Goal: Information Seeking & Learning: Learn about a topic

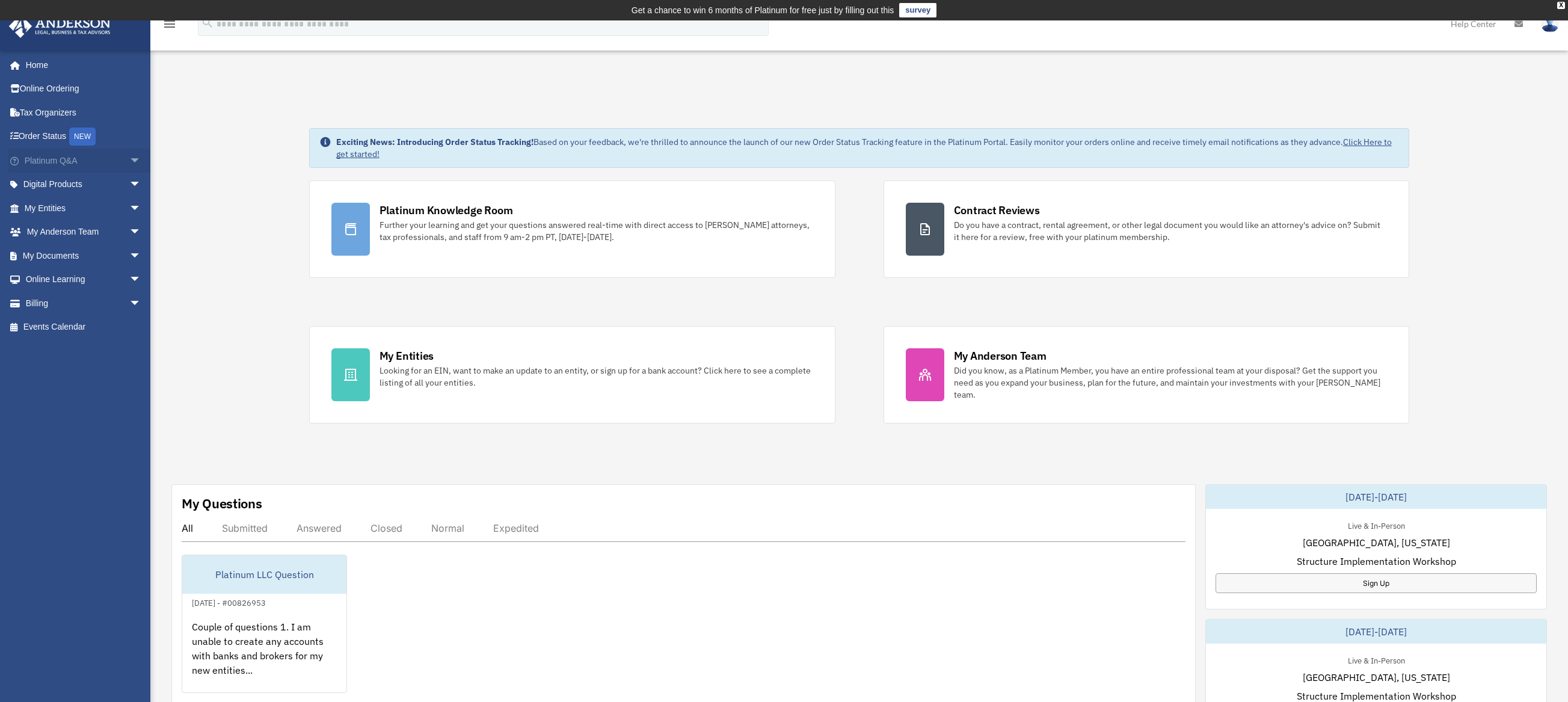
click at [50, 159] on link "Platinum Q&A arrow_drop_down" at bounding box center [84, 160] width 151 height 24
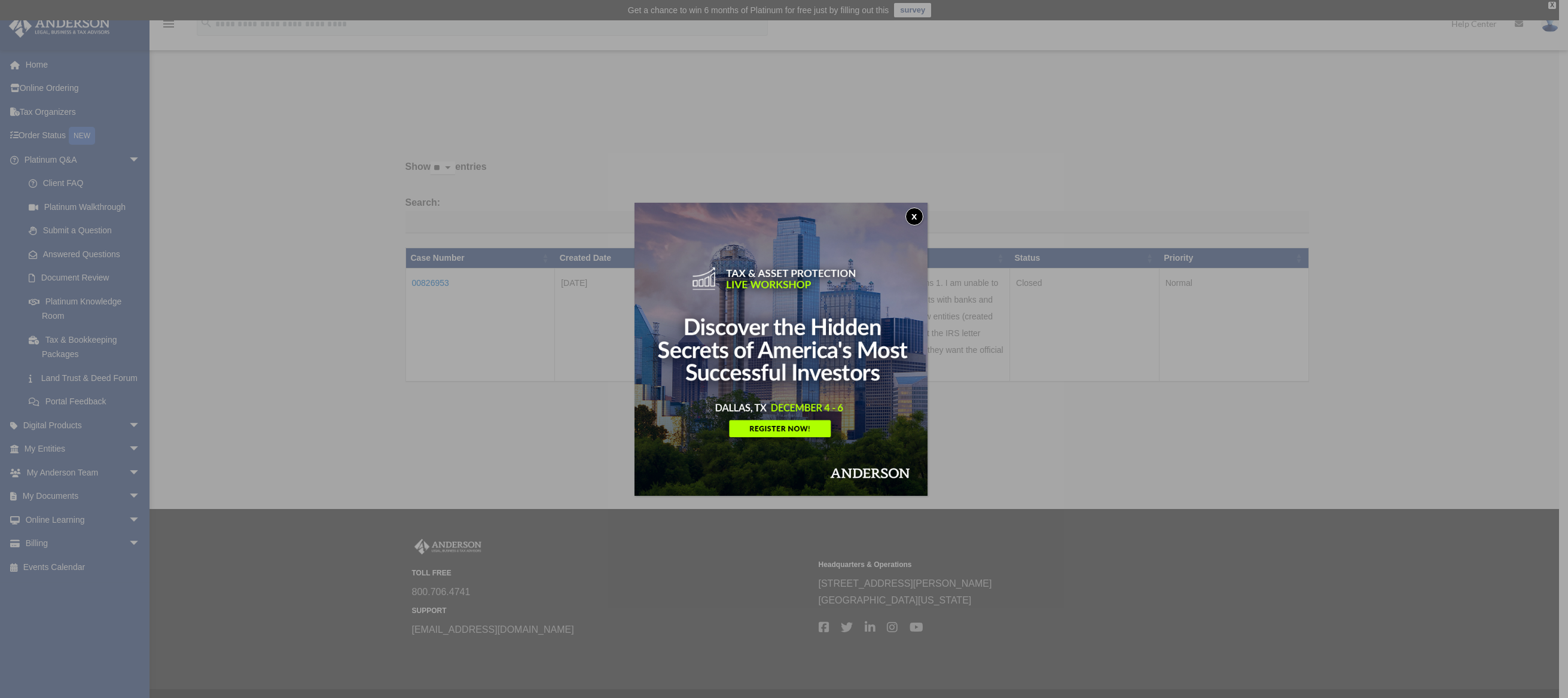
click at [922, 212] on button "x" at bounding box center [914, 216] width 18 height 18
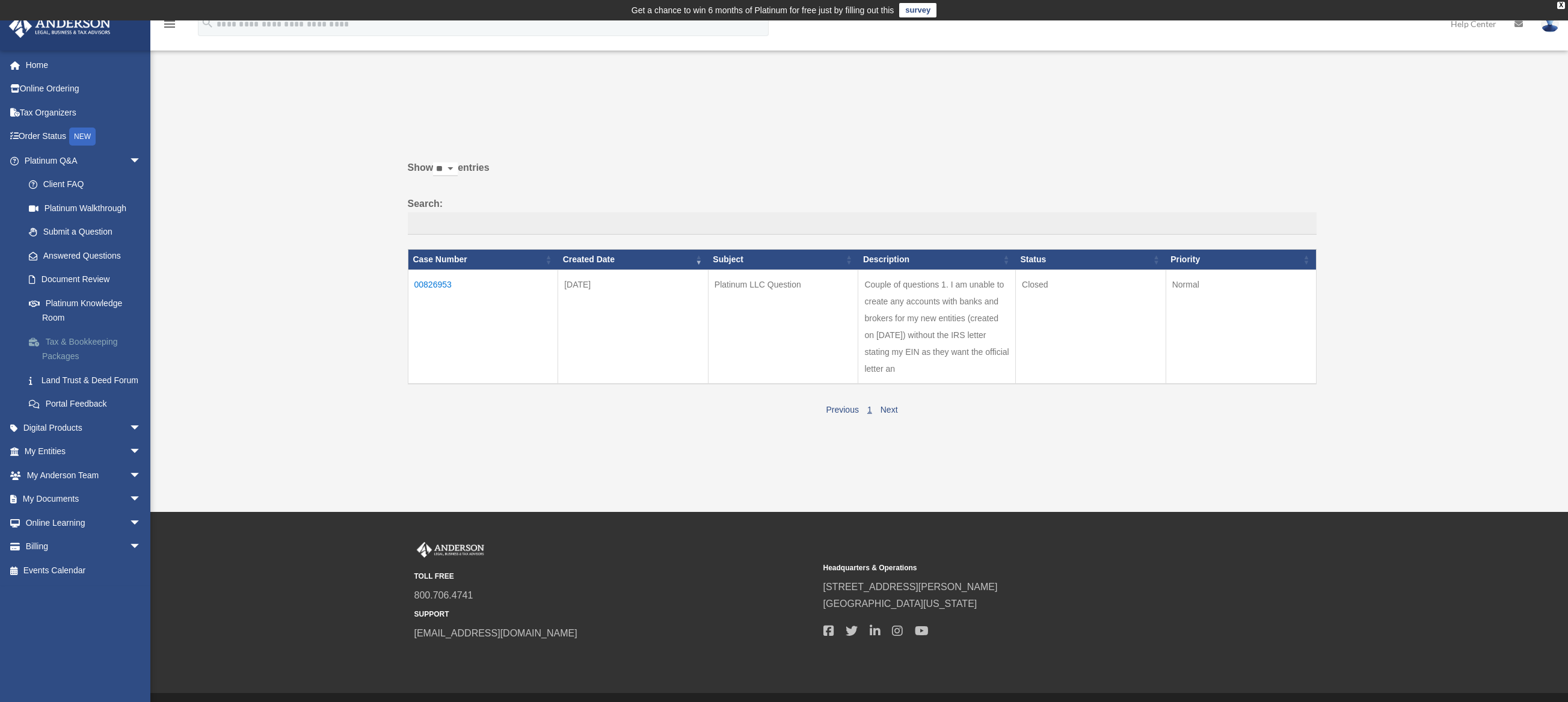
click at [96, 348] on link "Tax & Bookkeeping Packages" at bounding box center [88, 348] width 143 height 39
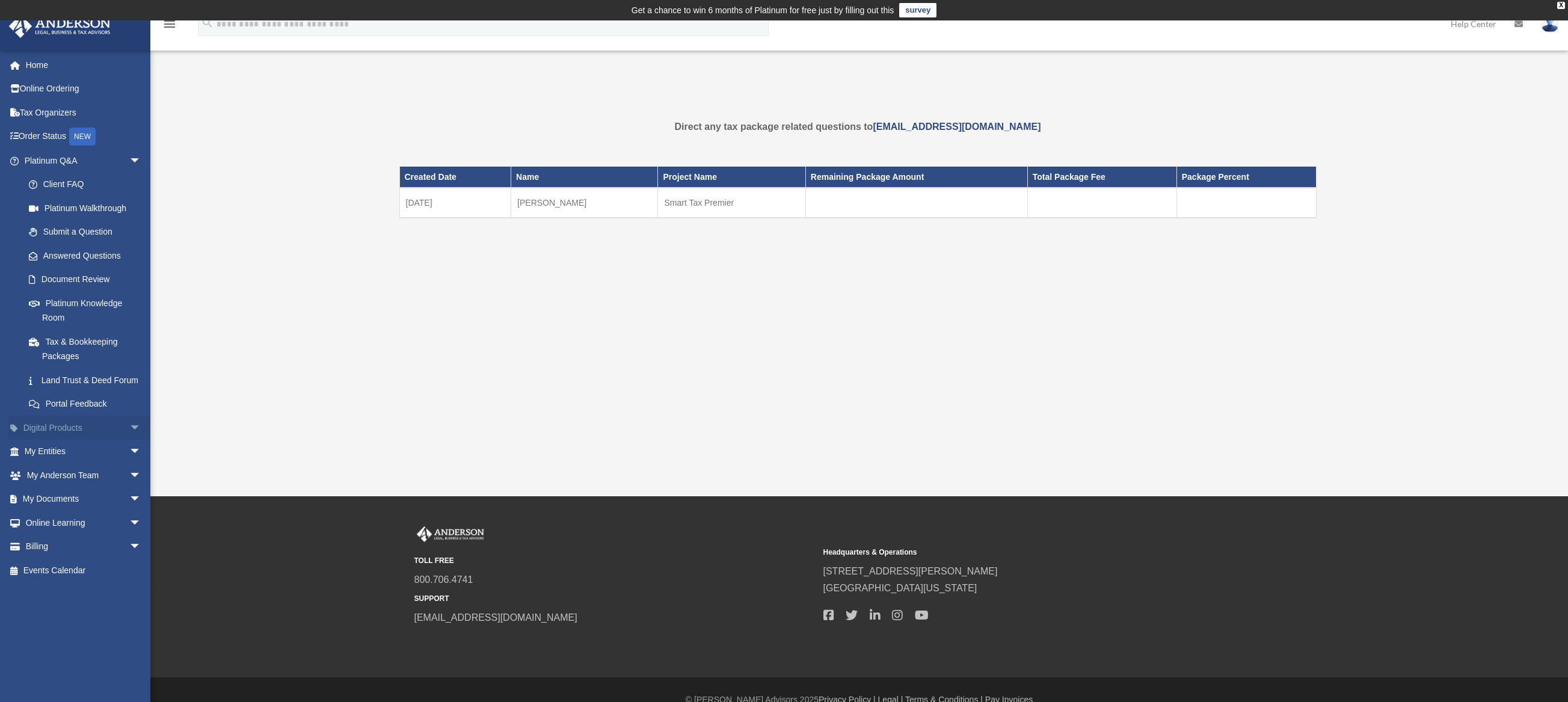
click at [68, 440] on link "Digital Products arrow_drop_down" at bounding box center [84, 427] width 151 height 24
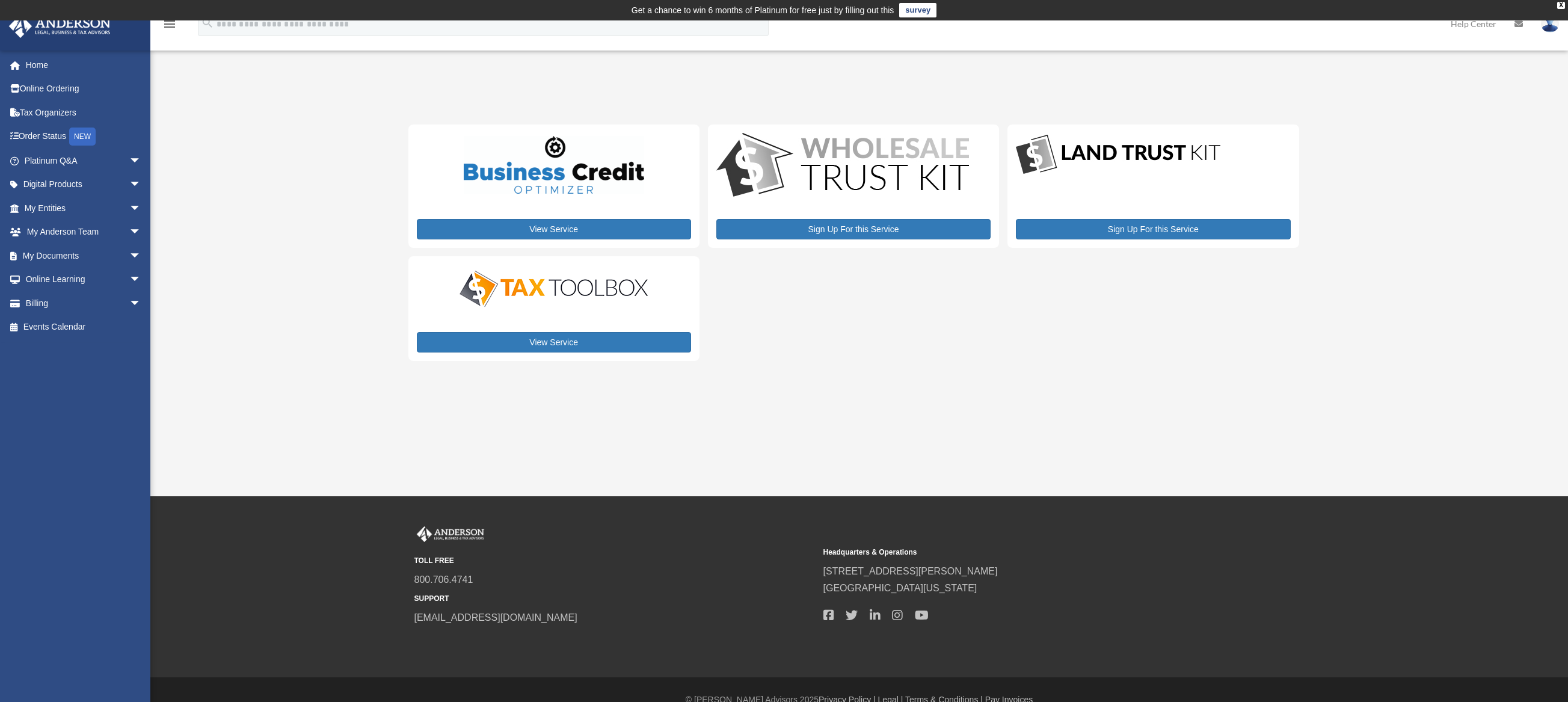
click at [892, 355] on div "View Service Sign Up For this Service Sign Up For this Service View Service" at bounding box center [854, 242] width 891 height 236
click at [560, 342] on link "View Service" at bounding box center [553, 342] width 274 height 21
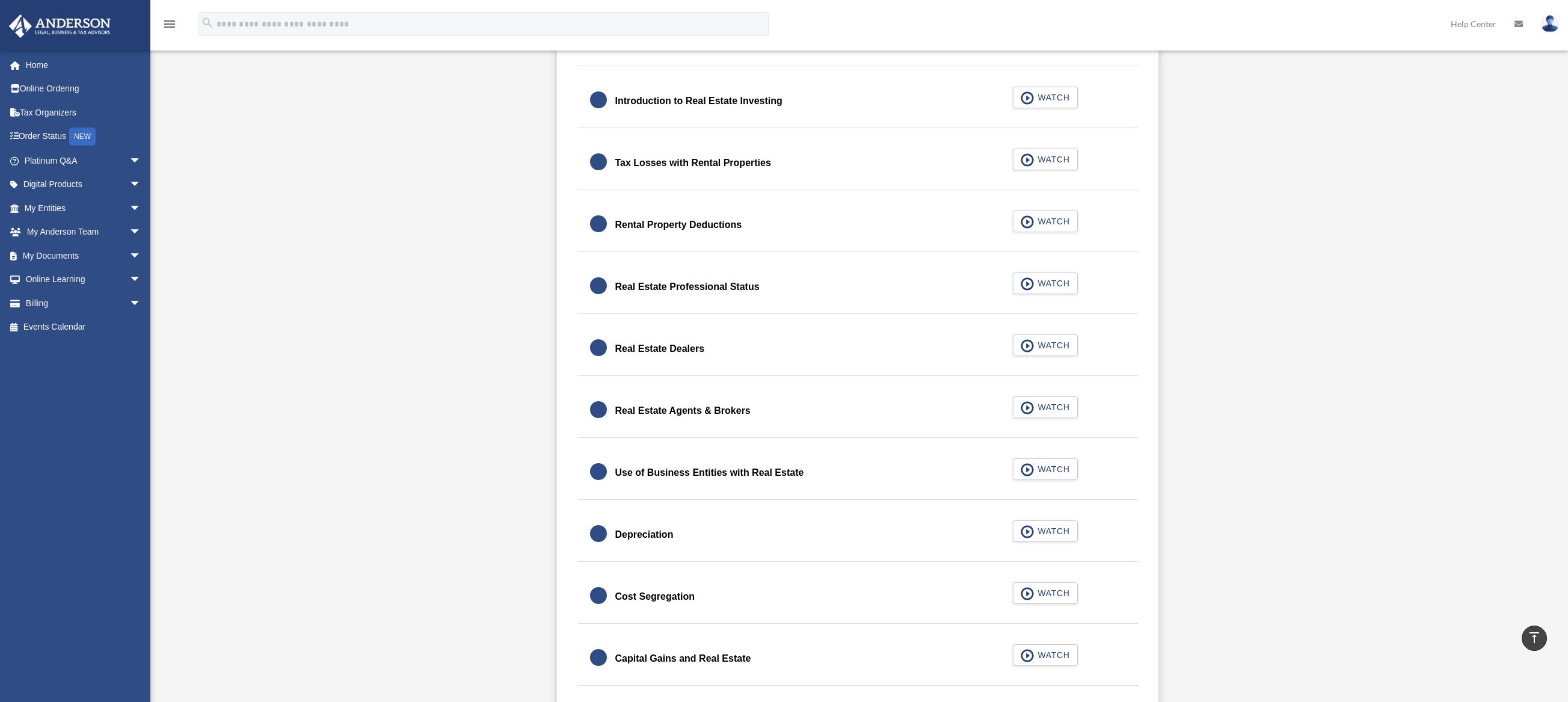
scroll to position [826, 0]
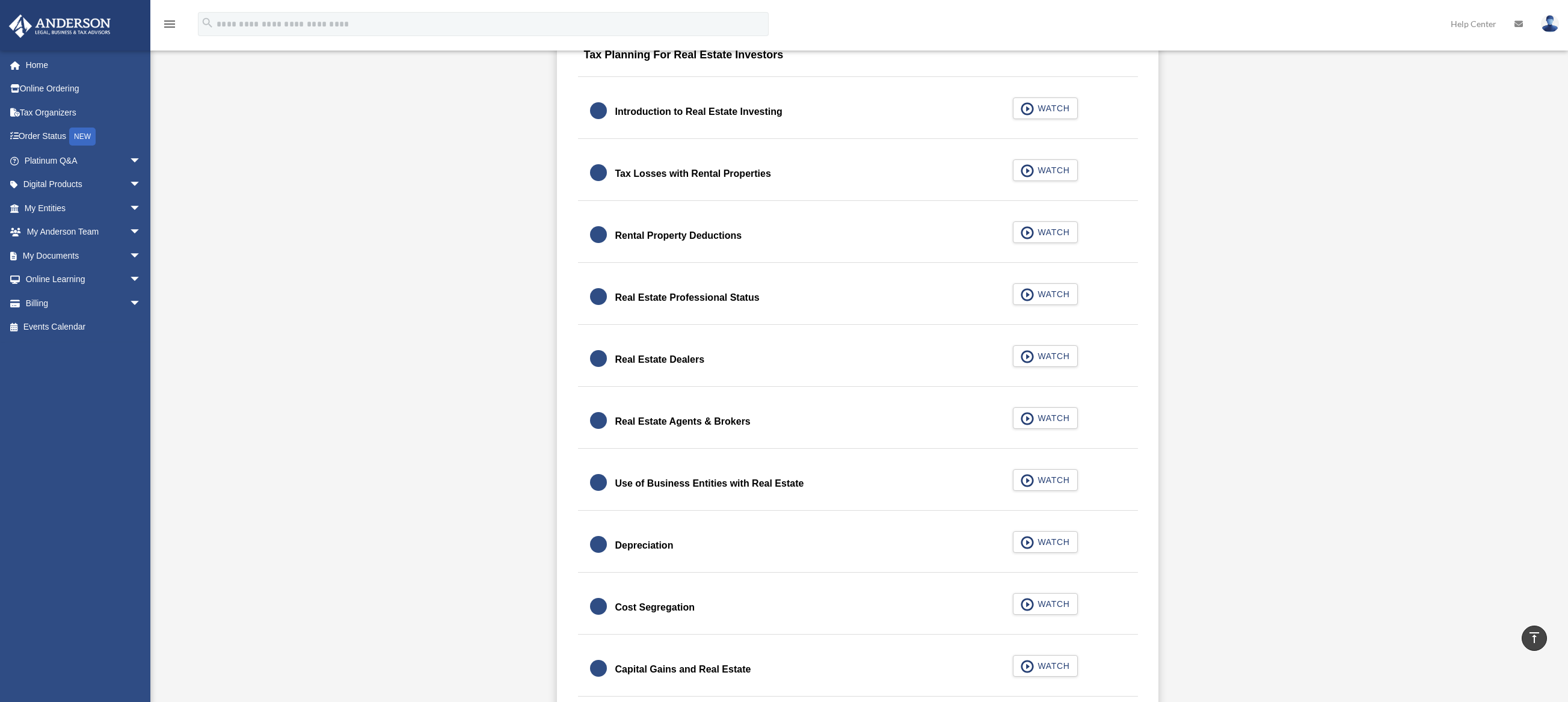
click at [619, 234] on div "Rental Property Deductions" at bounding box center [678, 235] width 127 height 17
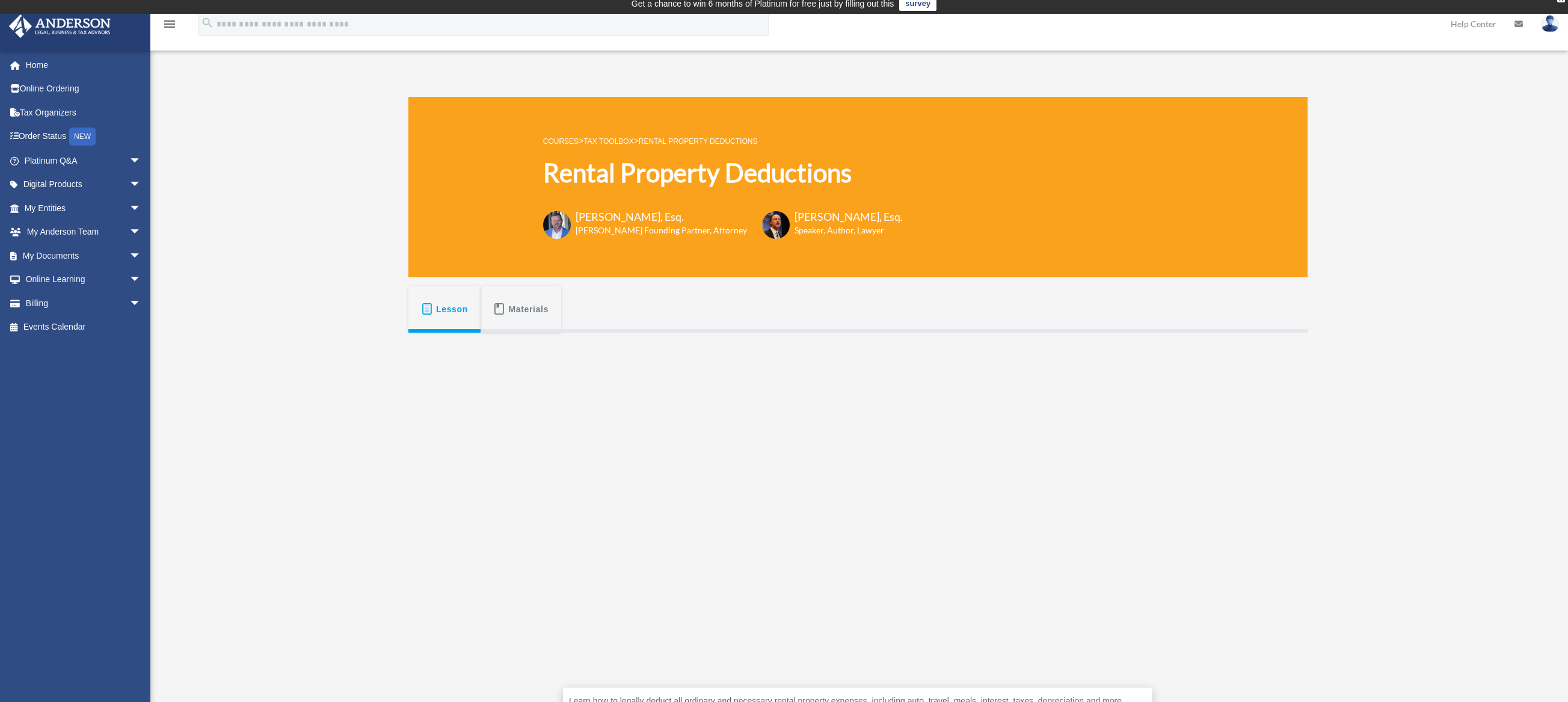
scroll to position [112, 0]
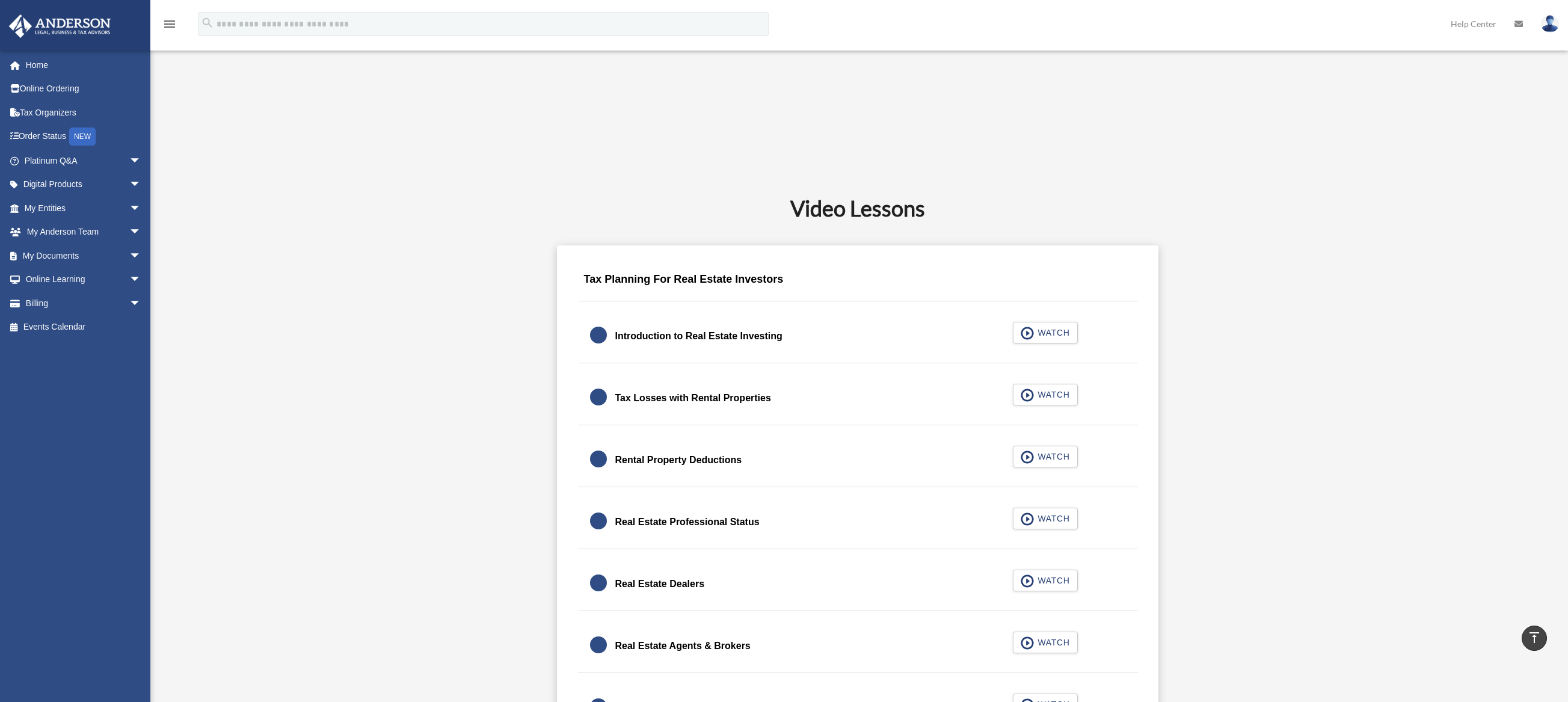
scroll to position [584, 0]
